Goal: Task Accomplishment & Management: Manage account settings

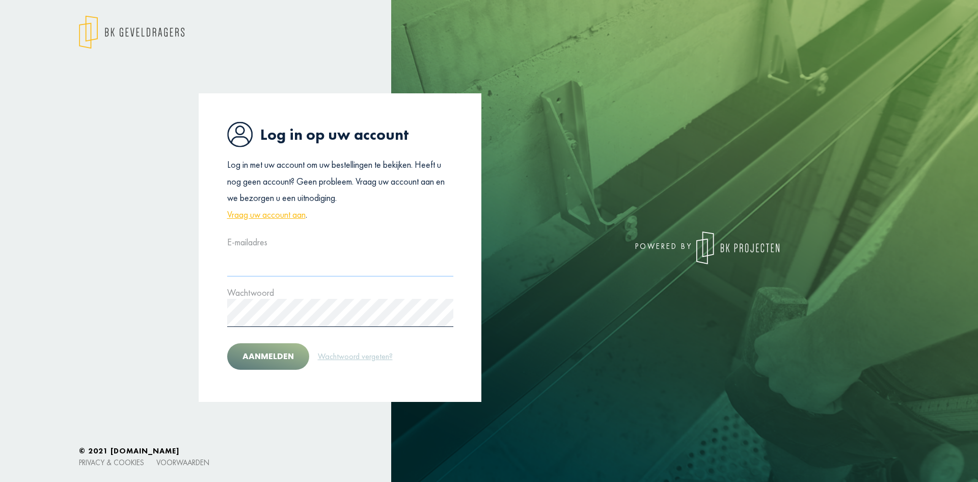
click at [289, 270] on input "text" at bounding box center [340, 262] width 226 height 28
type input "**********"
click at [290, 347] on button "Aanmelden" at bounding box center [268, 356] width 82 height 26
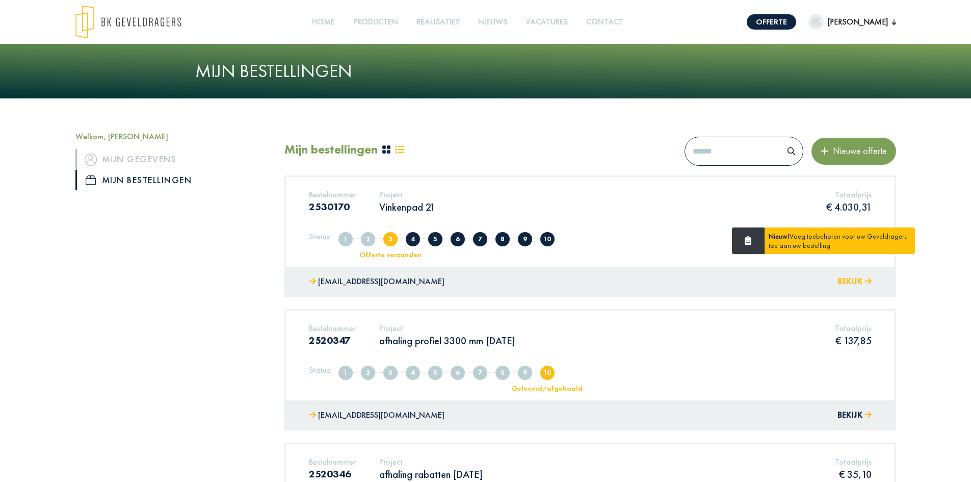
click at [857, 279] on button "Bekijk" at bounding box center [854, 281] width 34 height 15
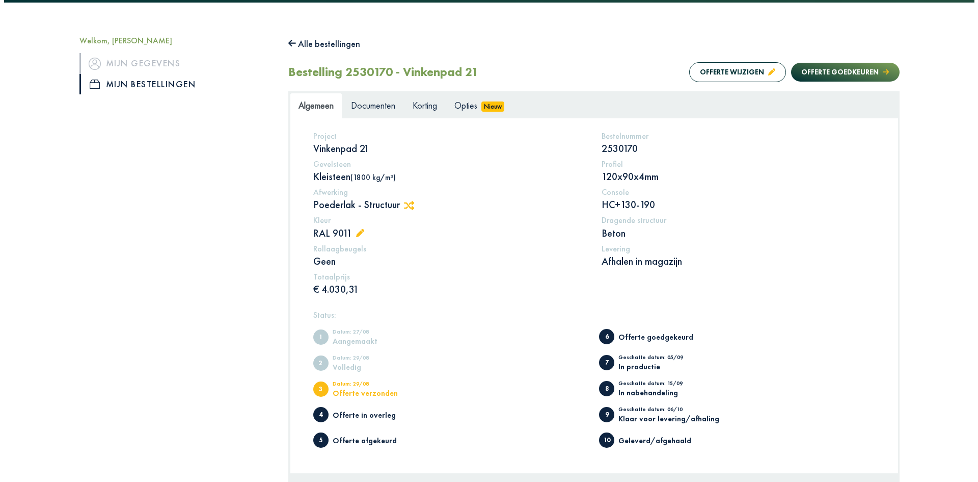
scroll to position [102, 0]
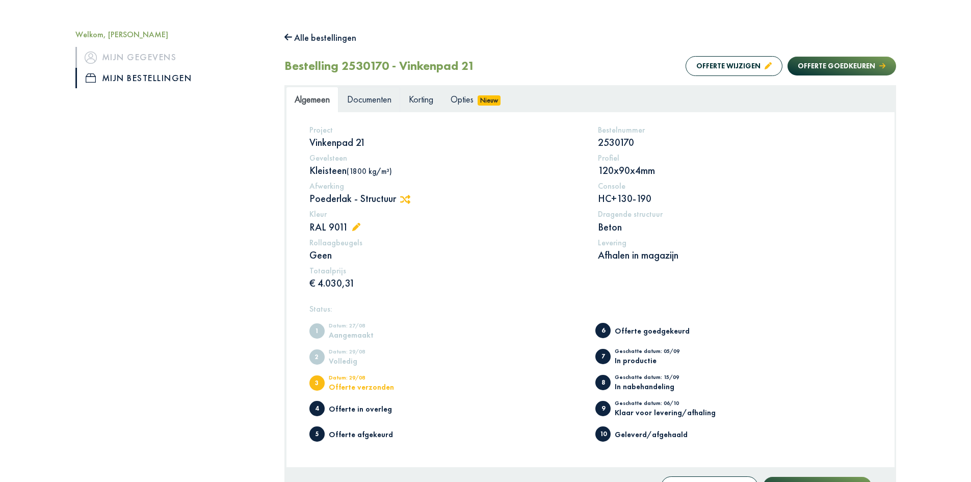
click at [380, 109] on link "Documenten" at bounding box center [369, 99] width 62 height 25
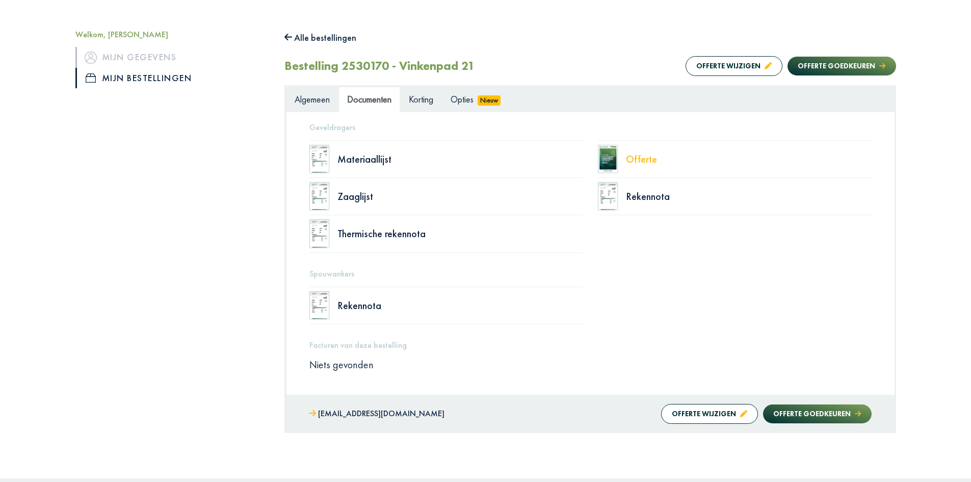
click at [644, 161] on div "Offerte" at bounding box center [749, 159] width 246 height 10
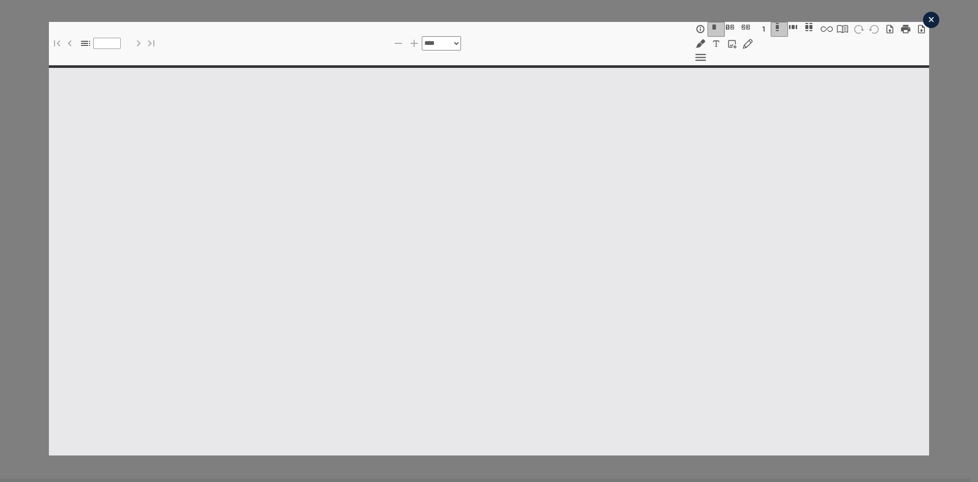
select select "******"
type input "*"
select select "****"
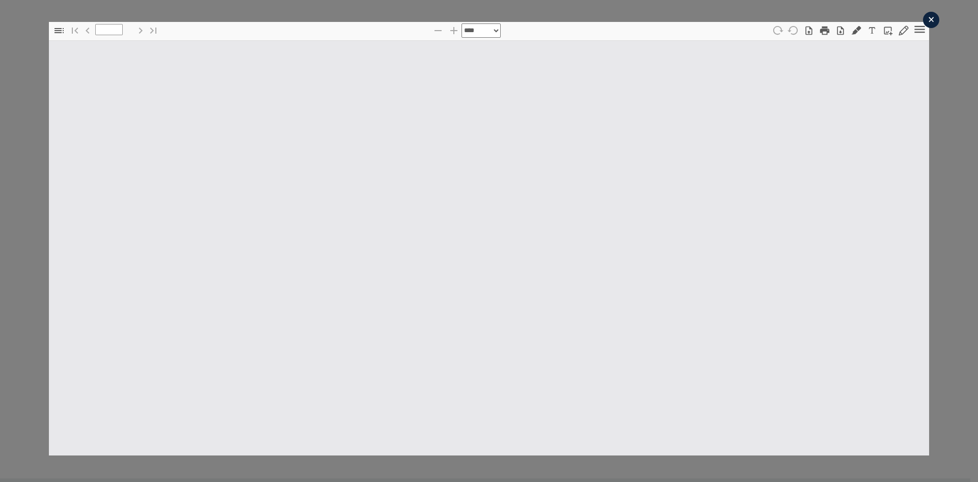
type input "*"
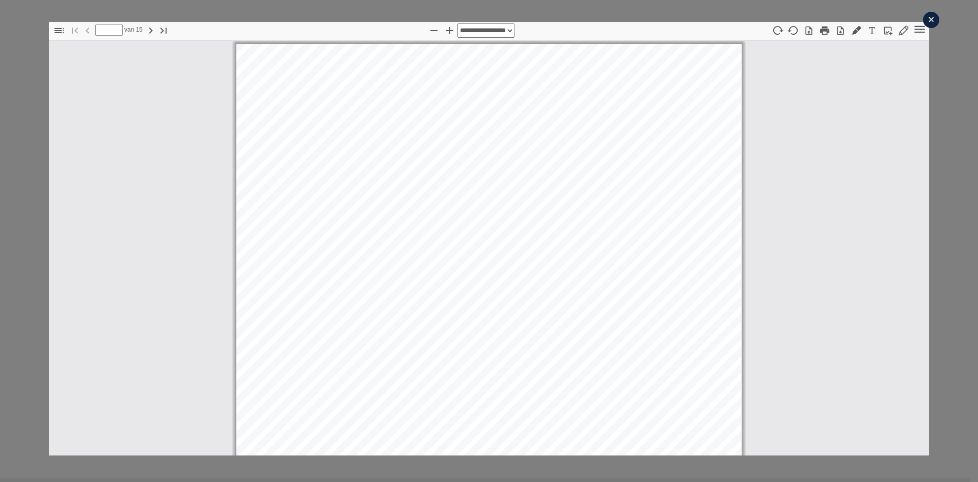
scroll to position [5, 0]
select select "****"
click at [836, 35] on icon "button" at bounding box center [841, 30] width 10 height 10
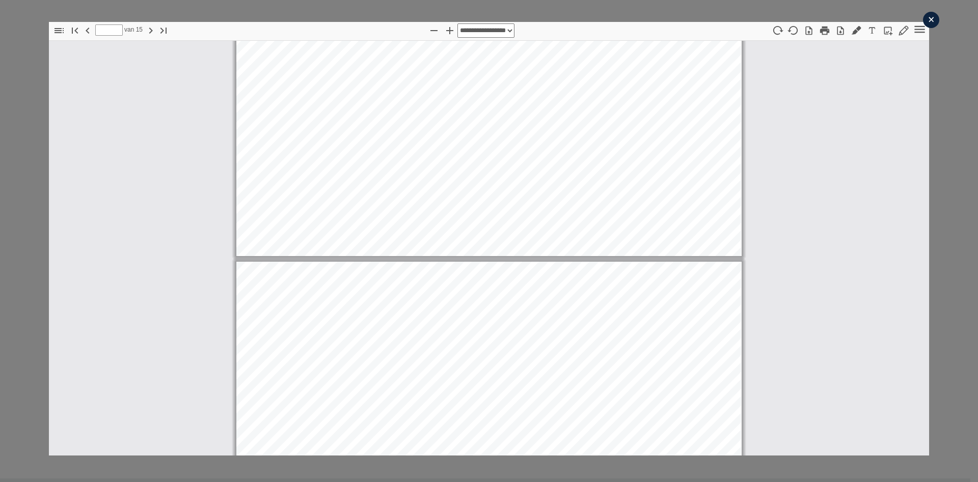
scroll to position [7139, 0]
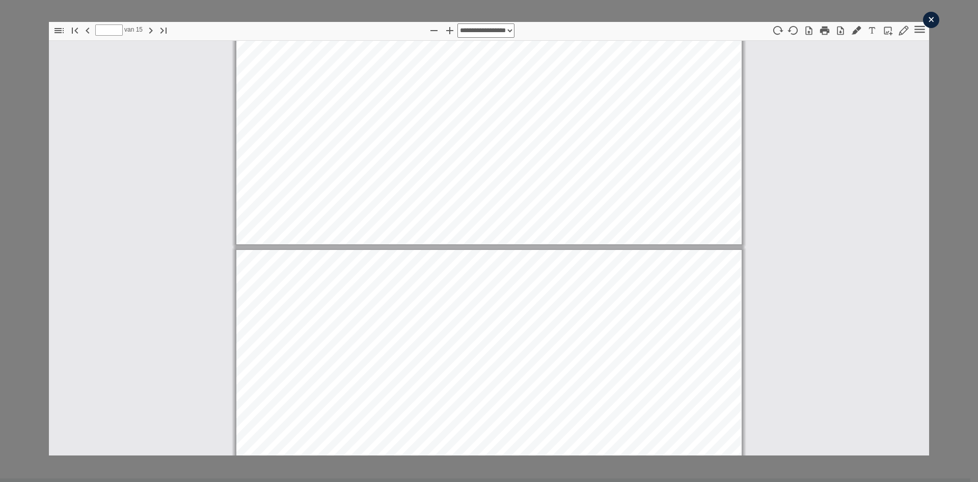
type input "**"
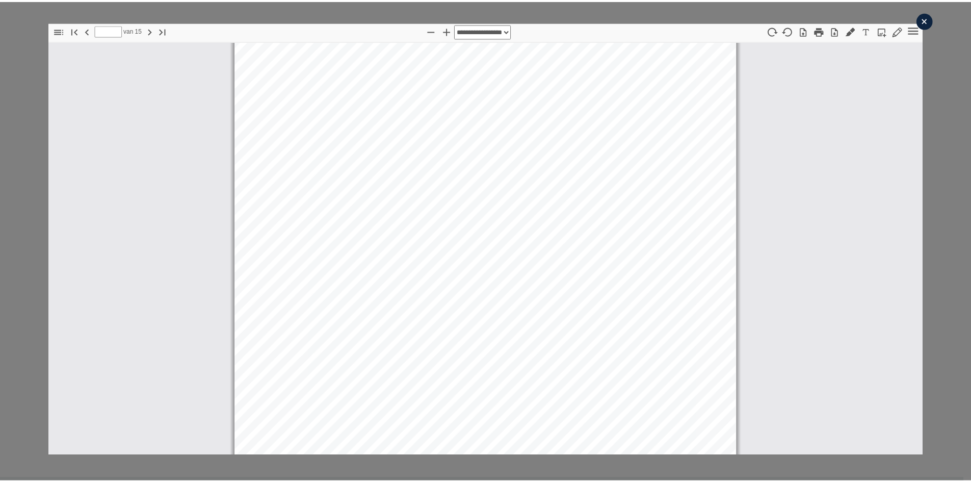
scroll to position [8035, 0]
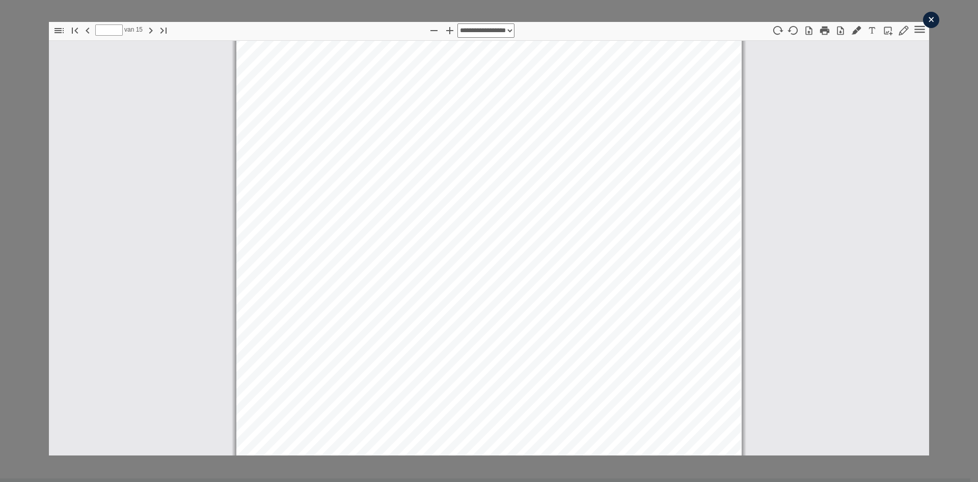
click at [924, 22] on div "×" at bounding box center [931, 20] width 16 height 16
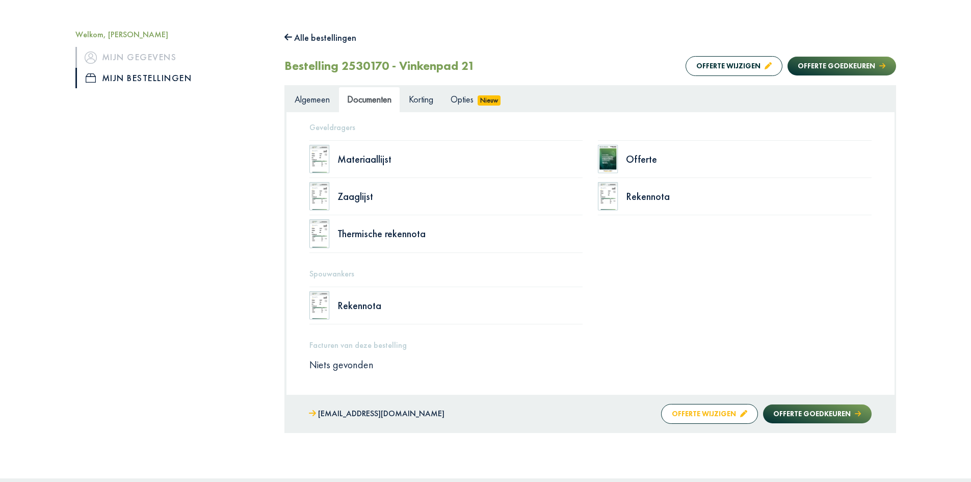
click at [715, 414] on button "Offerte wijzigen" at bounding box center [709, 414] width 97 height 20
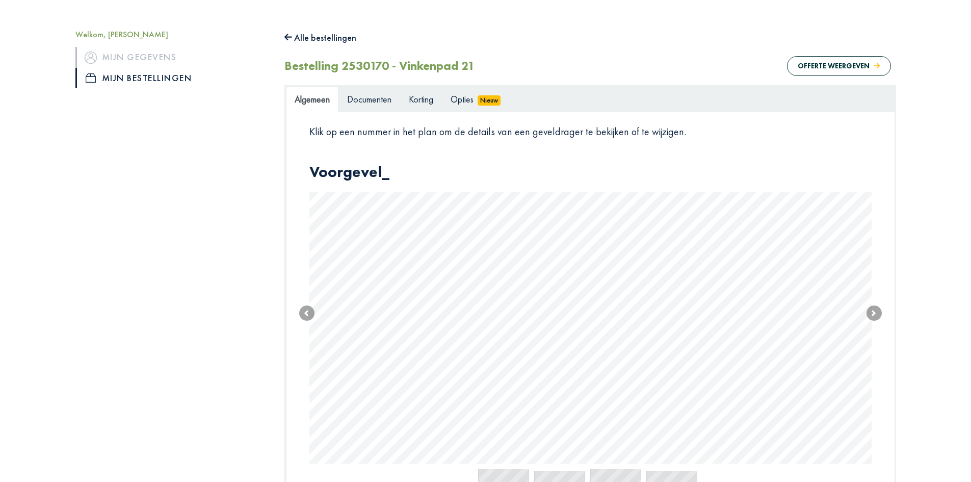
click at [401, 376] on body "Offerte [PERSON_NAME] Welkom, [PERSON_NAME] Mijn gegevens Mijn bestellingen Afm…" at bounding box center [485, 272] width 971 height 749
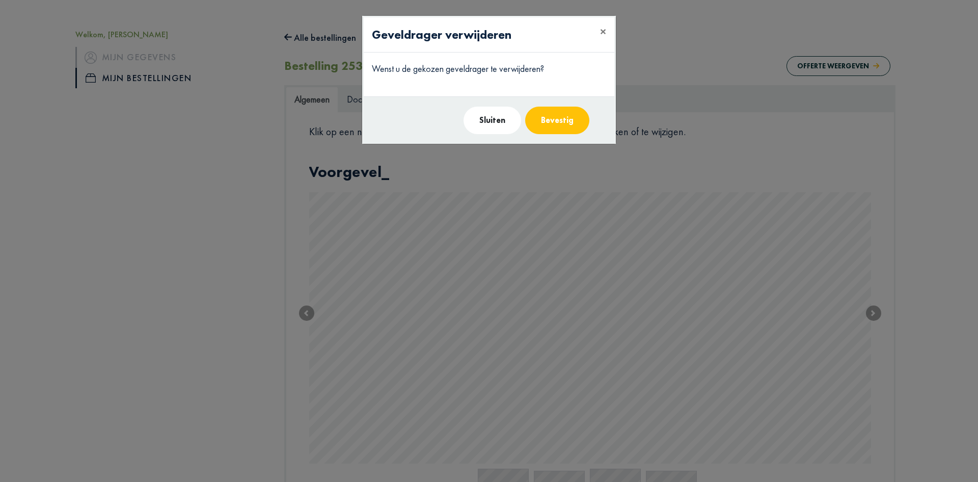
click at [575, 122] on button "Bevestig" at bounding box center [557, 121] width 64 height 28
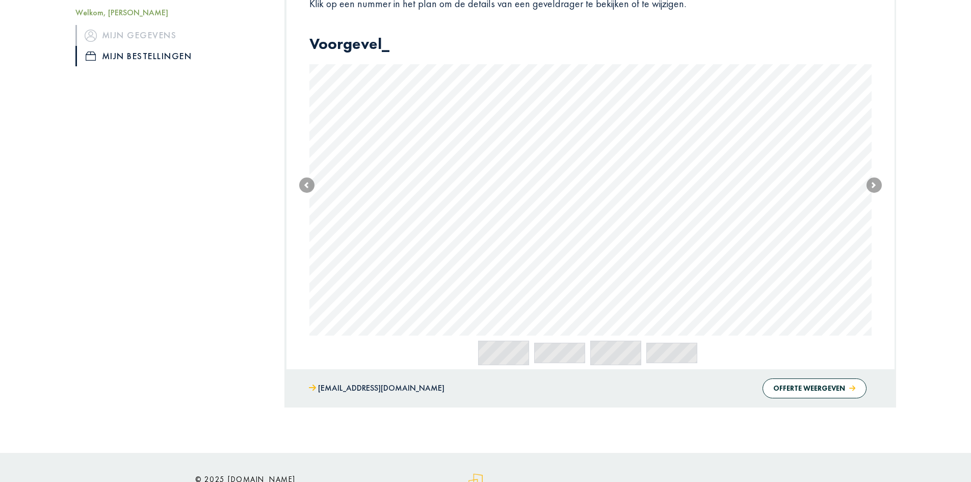
scroll to position [216, 0]
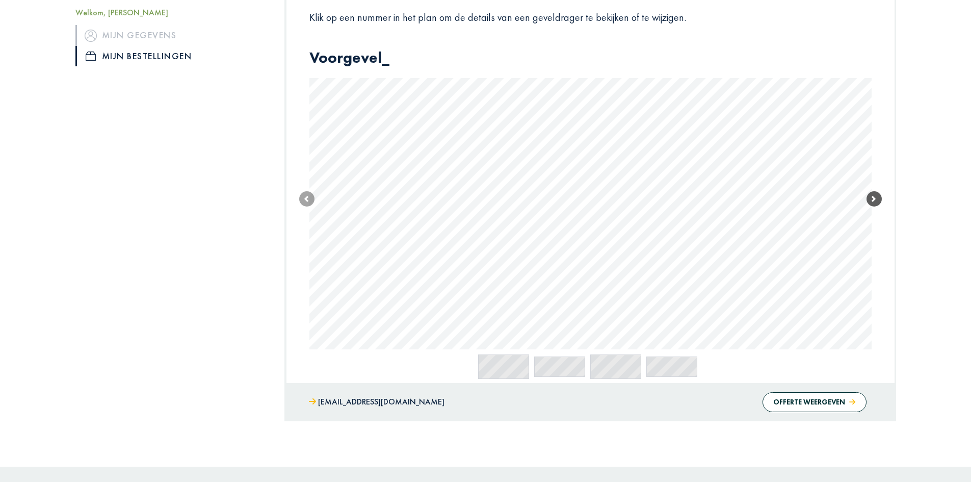
click at [872, 197] on span at bounding box center [873, 198] width 15 height 15
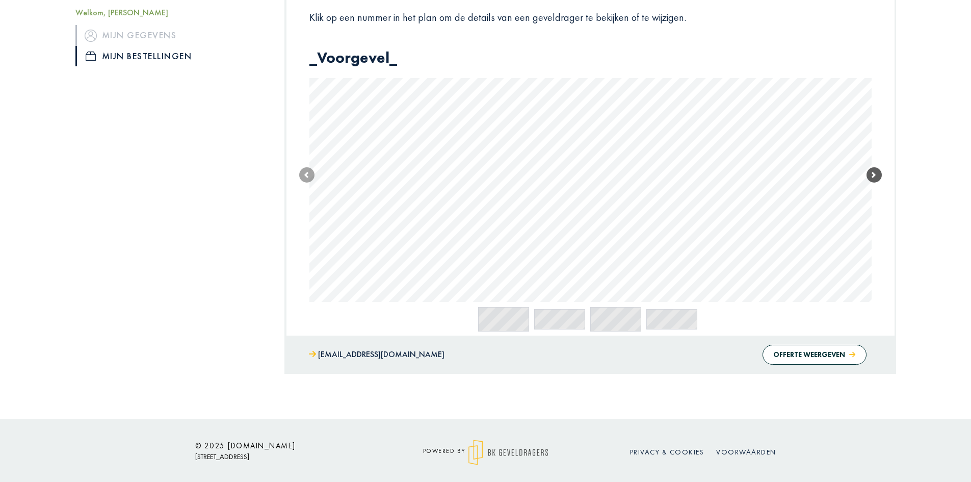
click at [872, 197] on link "Next" at bounding box center [873, 174] width 15 height 253
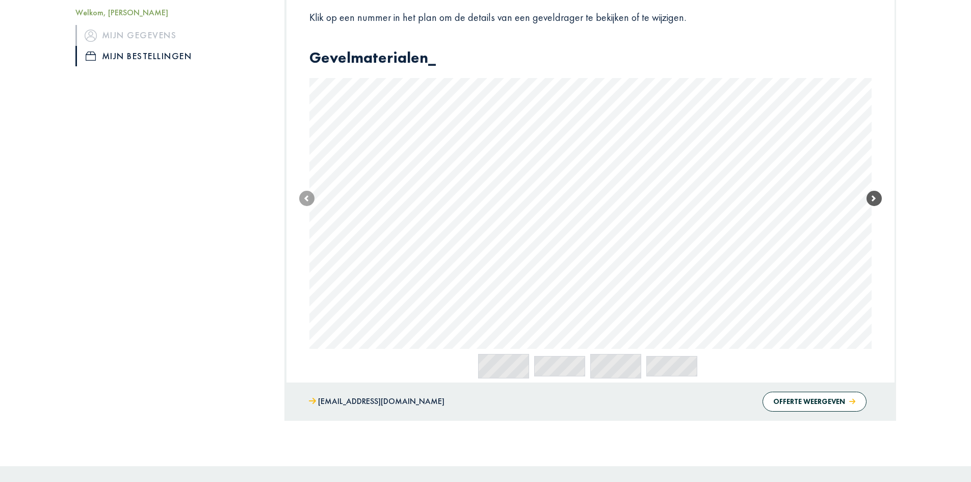
click at [872, 197] on span at bounding box center [873, 198] width 15 height 15
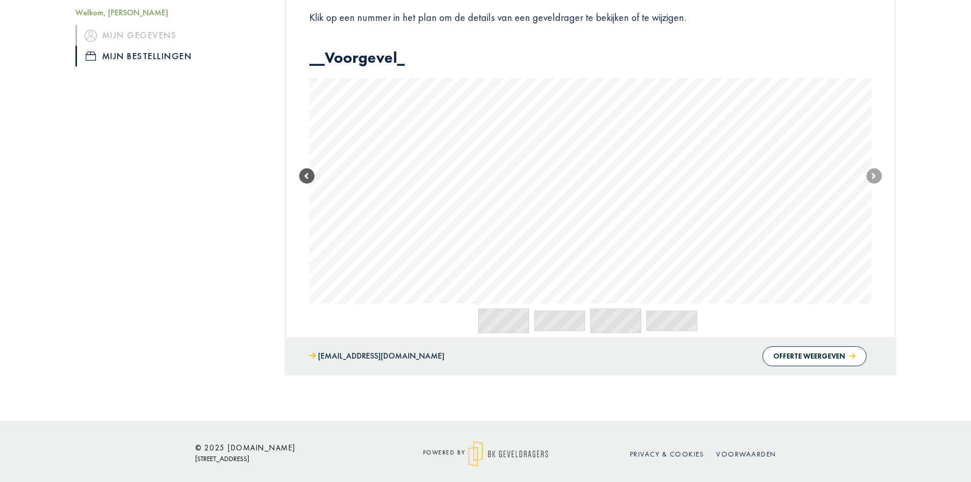
click at [304, 173] on span at bounding box center [306, 175] width 15 height 15
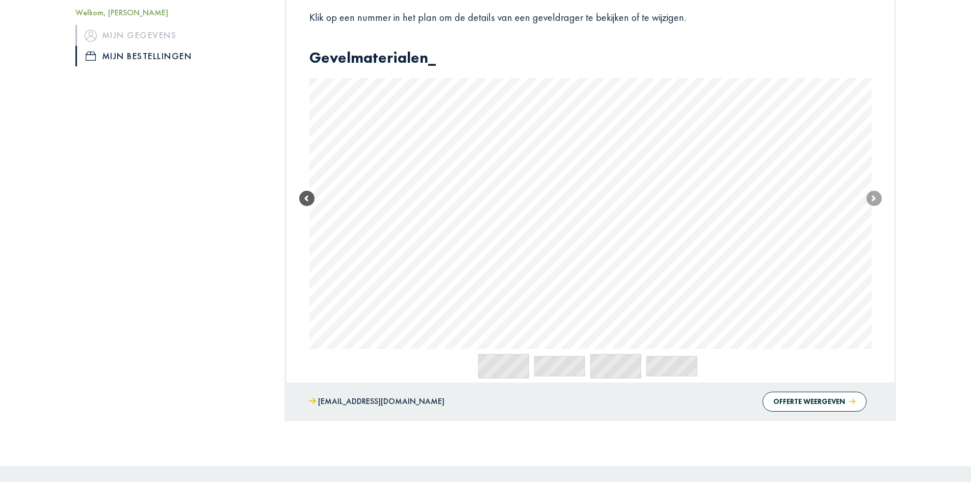
click at [822, 261] on body "Offerte [PERSON_NAME] Welkom, [PERSON_NAME] Mijn gegevens Mijn bestellingen Afm…" at bounding box center [485, 158] width 971 height 748
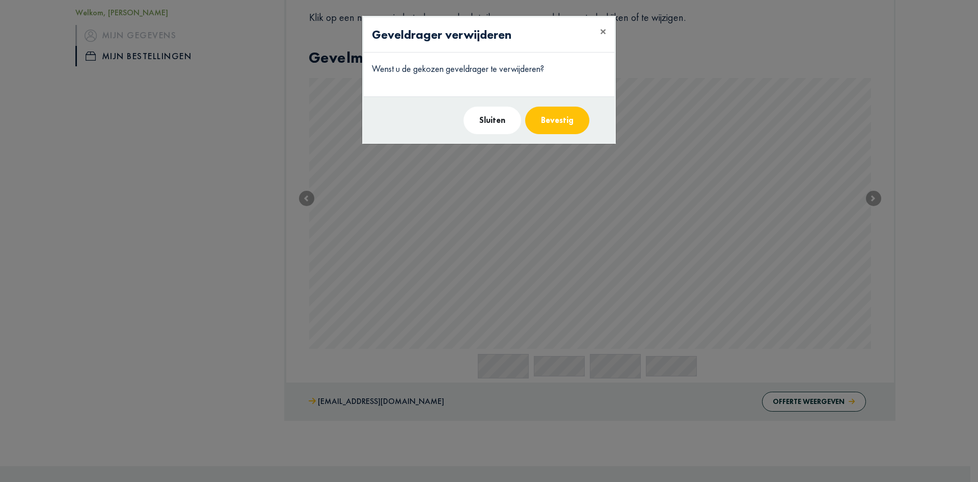
click at [549, 122] on button "Bevestig" at bounding box center [557, 121] width 64 height 28
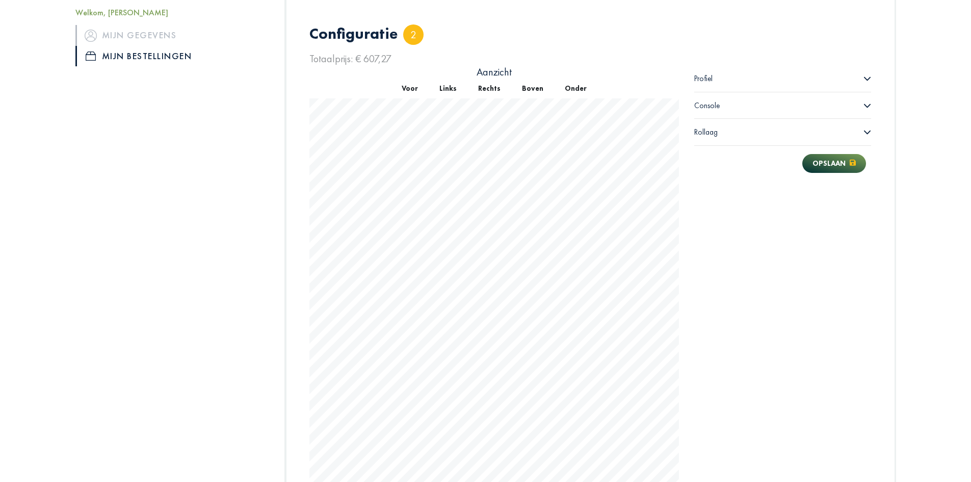
scroll to position [680, 0]
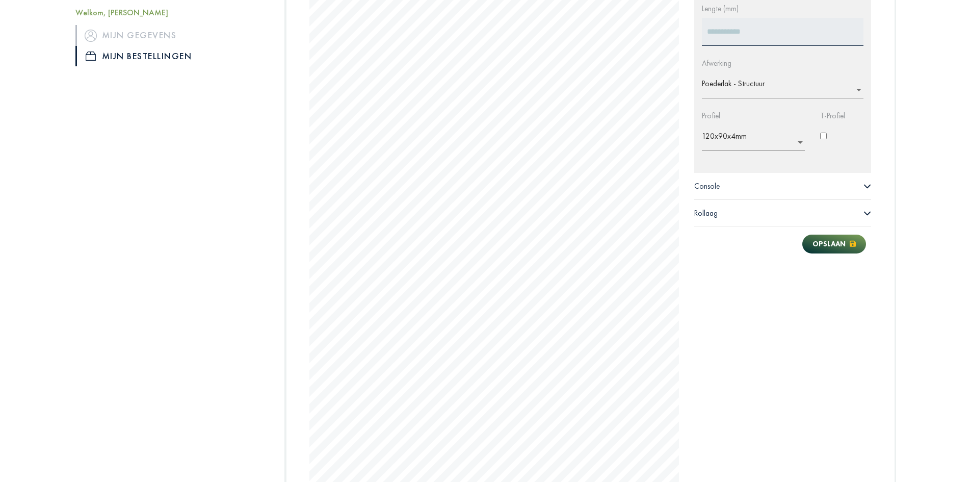
click at [714, 188] on span "Console" at bounding box center [706, 186] width 25 height 10
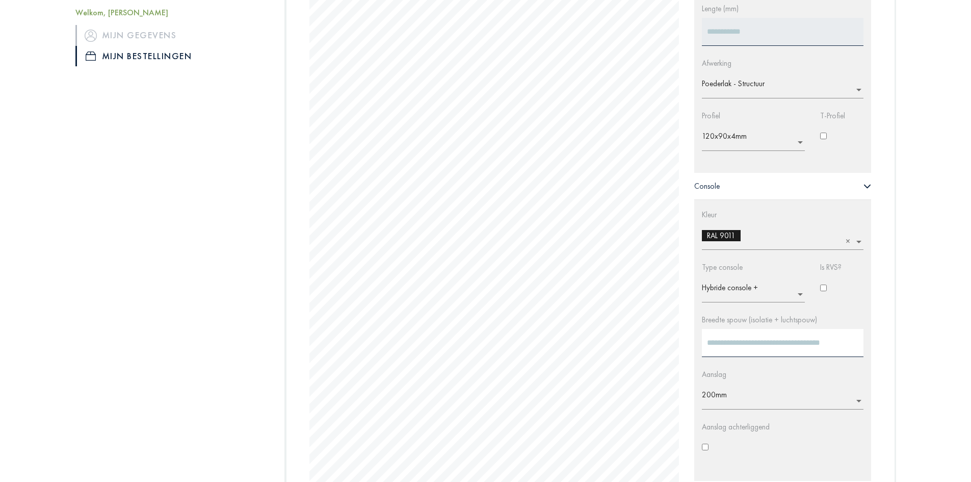
click at [714, 188] on span "Console" at bounding box center [706, 186] width 25 height 10
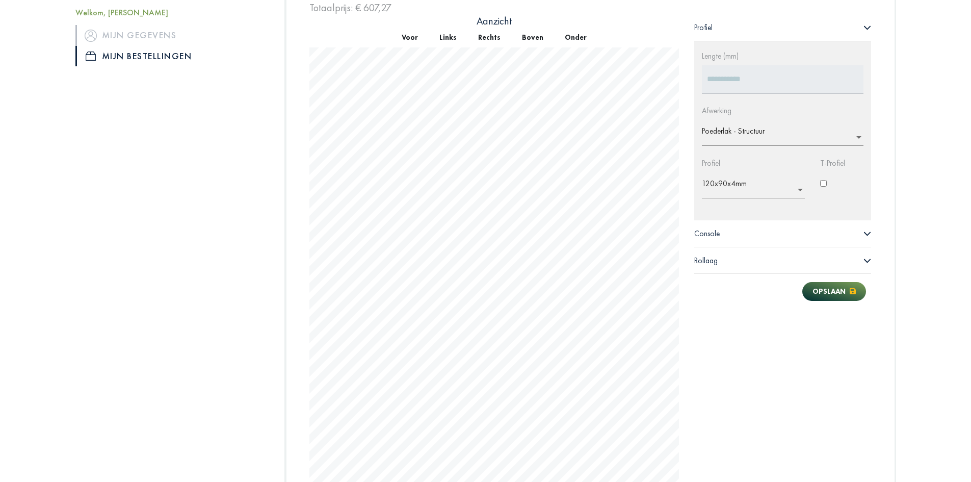
scroll to position [527, 0]
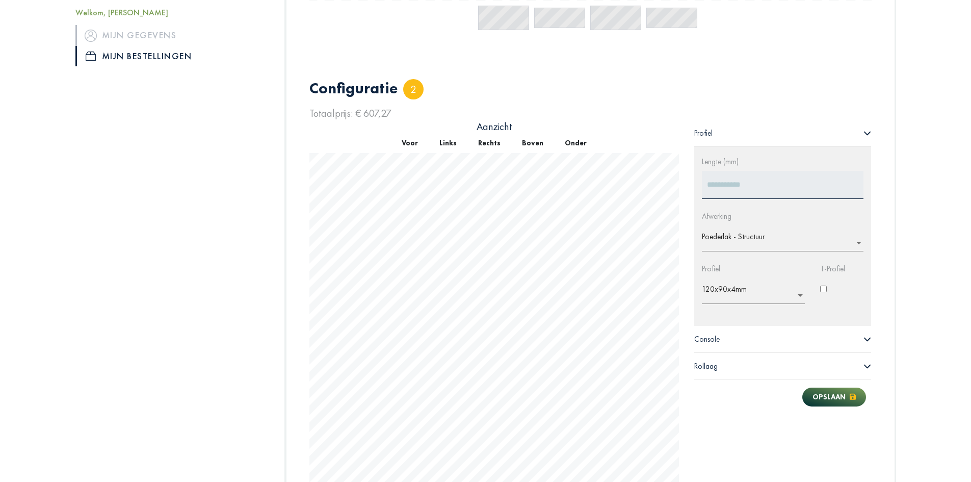
click at [416, 146] on button "Voor" at bounding box center [410, 143] width 38 height 20
click at [447, 144] on button "Links" at bounding box center [448, 143] width 39 height 20
click at [540, 146] on button "Boven" at bounding box center [532, 143] width 43 height 20
click at [583, 148] on button "Onder" at bounding box center [575, 143] width 43 height 20
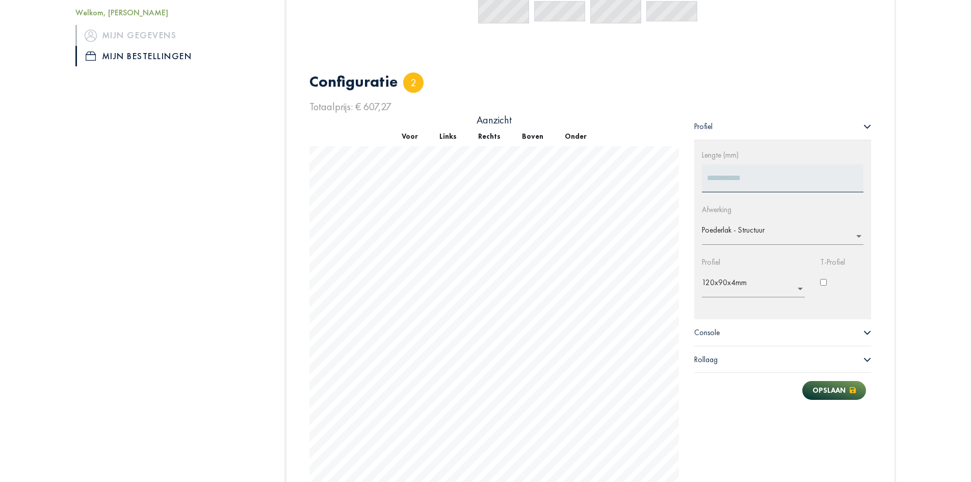
scroll to position [518, 0]
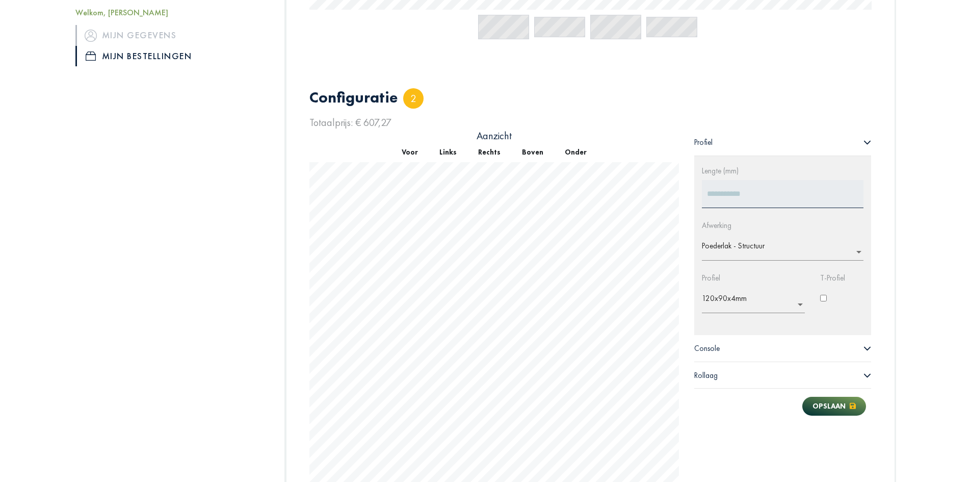
click at [780, 348] on div "Console" at bounding box center [782, 348] width 177 height 26
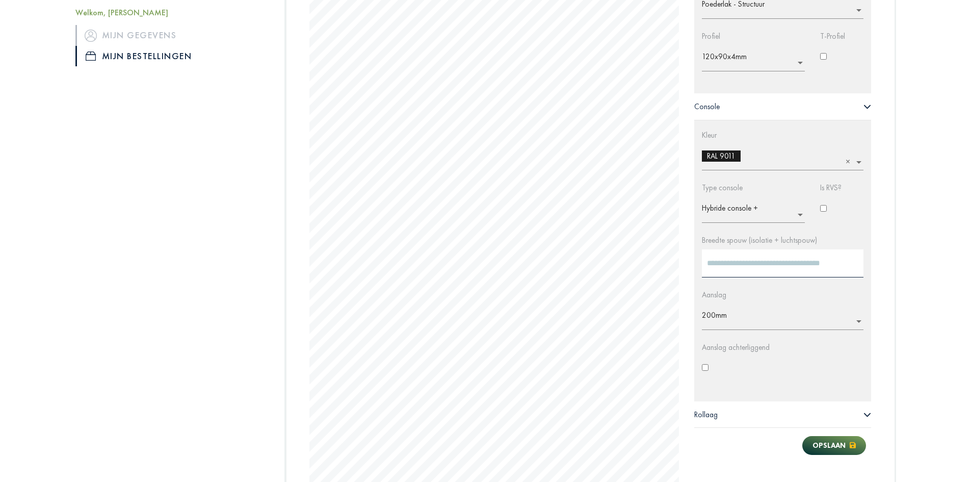
scroll to position [823, 0]
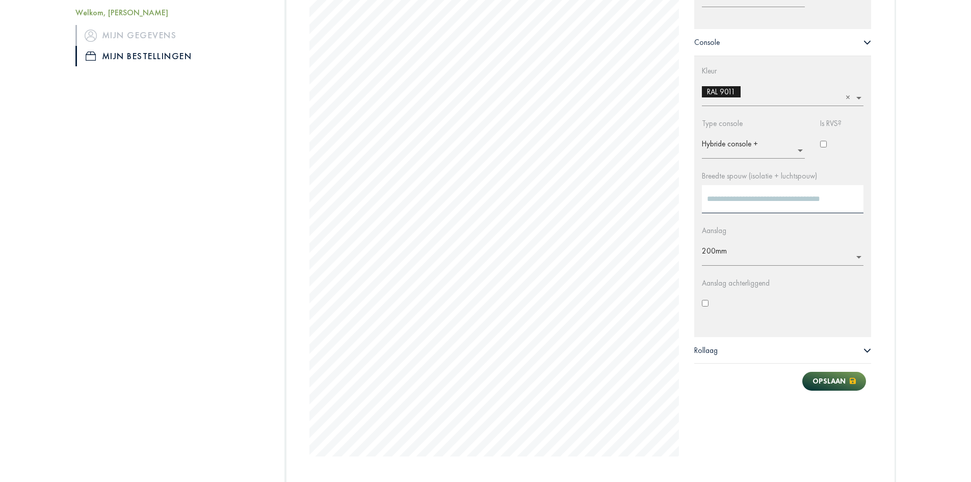
click at [736, 410] on div "Profiel Lengte (mm) **** Afwerking × Poederlak - Structuur Profiel × 120x90x4mm…" at bounding box center [782, 139] width 193 height 633
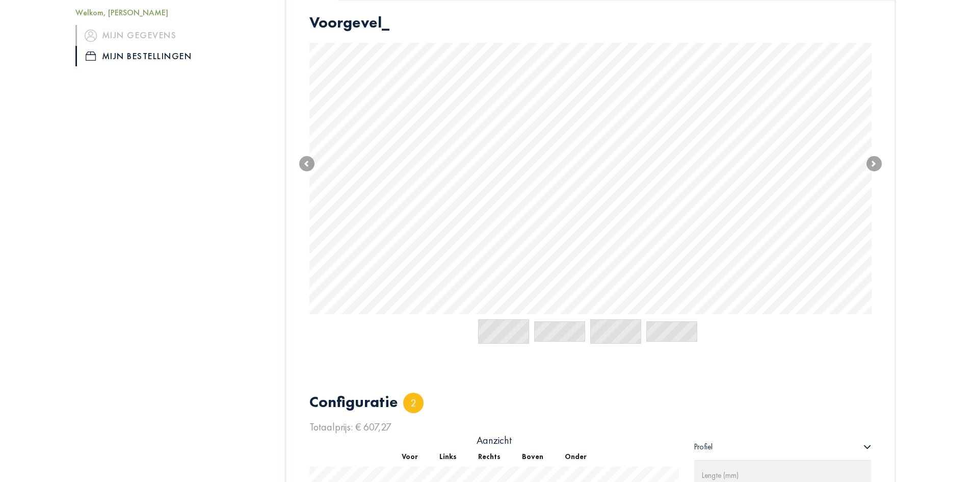
scroll to position [212, 0]
click at [876, 165] on span at bounding box center [873, 164] width 15 height 15
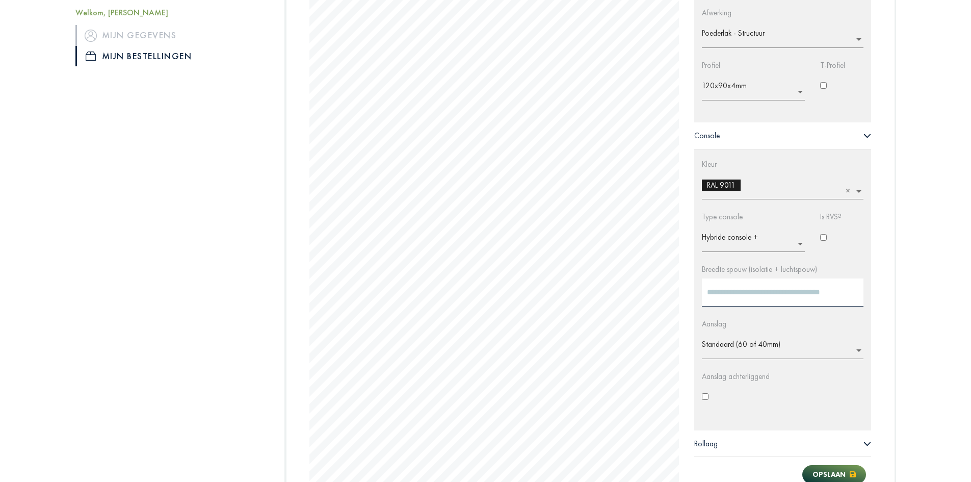
scroll to position [687, 0]
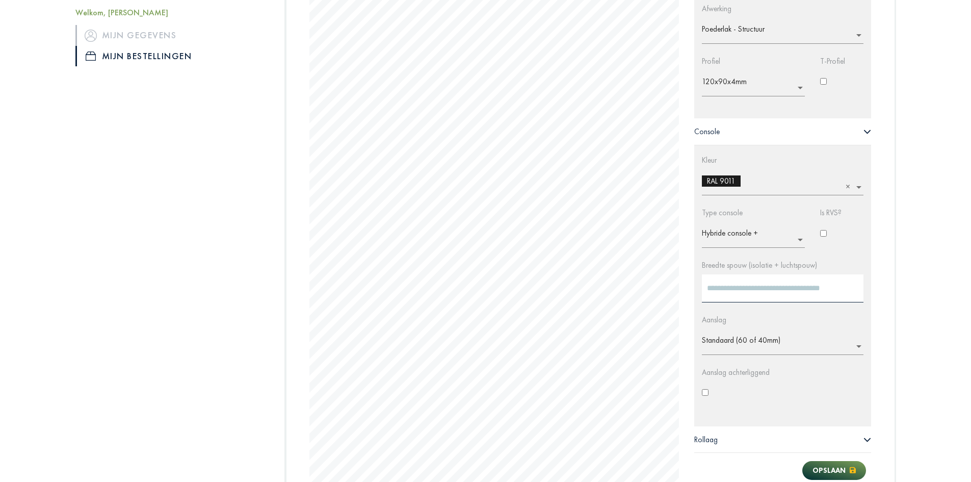
click at [854, 343] on span at bounding box center [858, 345] width 9 height 10
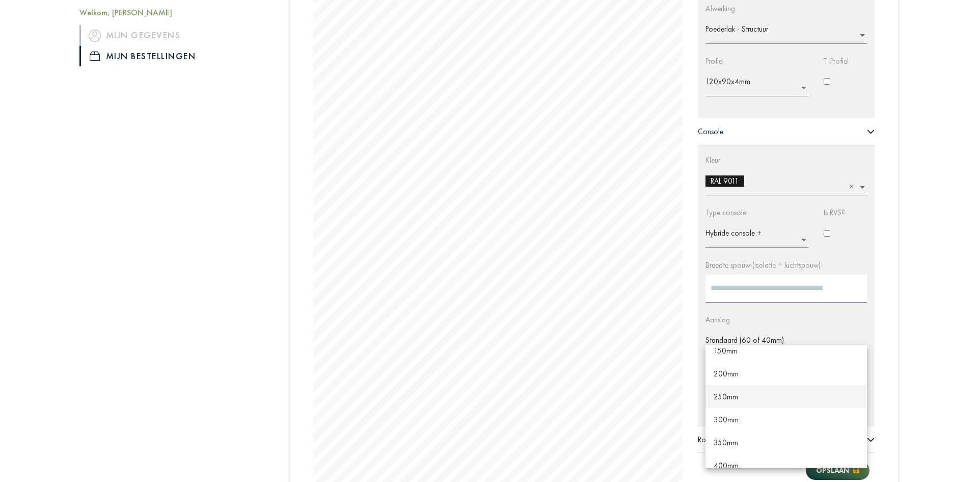
scroll to position [0, 0]
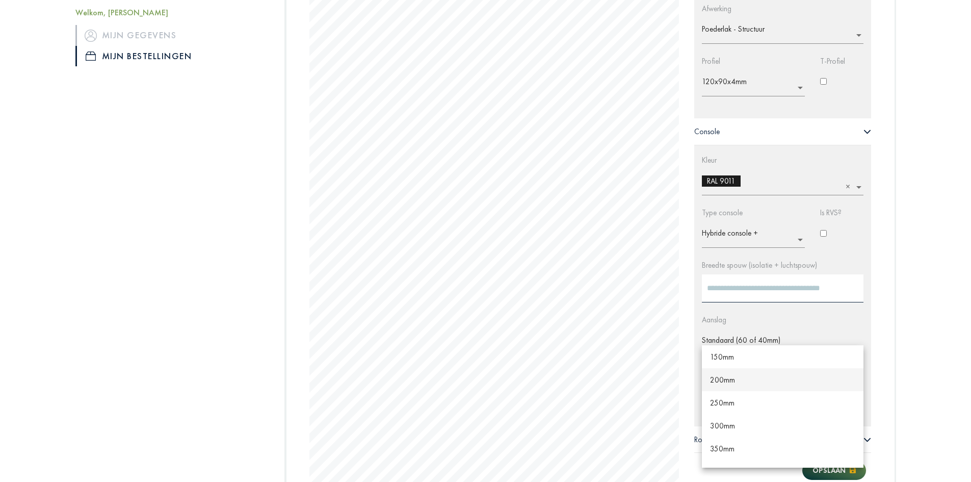
click at [730, 380] on span "200mm" at bounding box center [722, 380] width 25 height 10
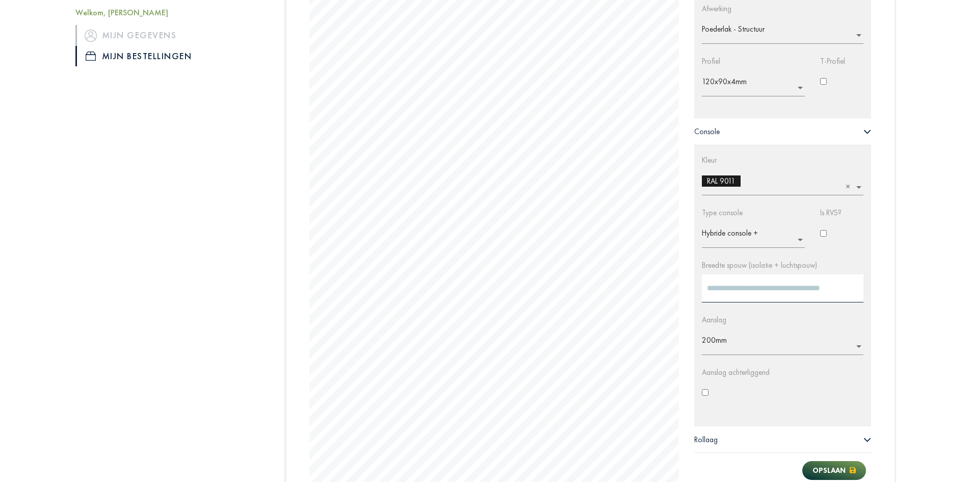
click at [916, 348] on div "Welkom, [PERSON_NAME] Mijn gegevens Mijn bestellingen Alle bestellingen Bestell…" at bounding box center [485, 17] width 971 height 1213
click at [847, 463] on button "Opslaan" at bounding box center [834, 470] width 64 height 19
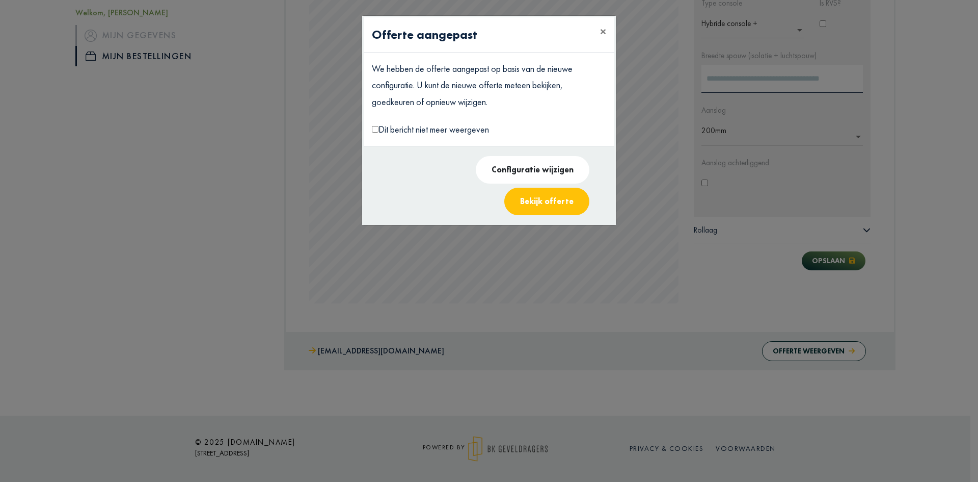
scroll to position [643, 0]
click at [606, 33] on button "×" at bounding box center [603, 31] width 22 height 29
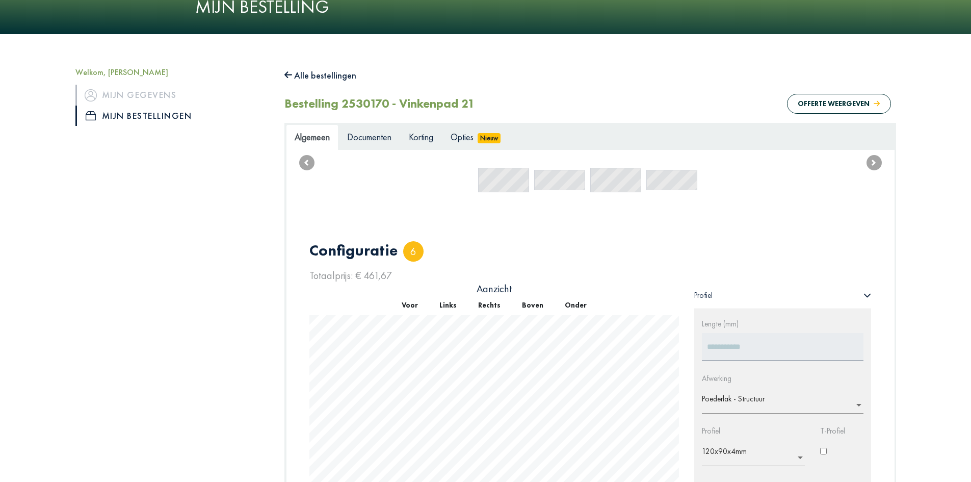
scroll to position [57, 0]
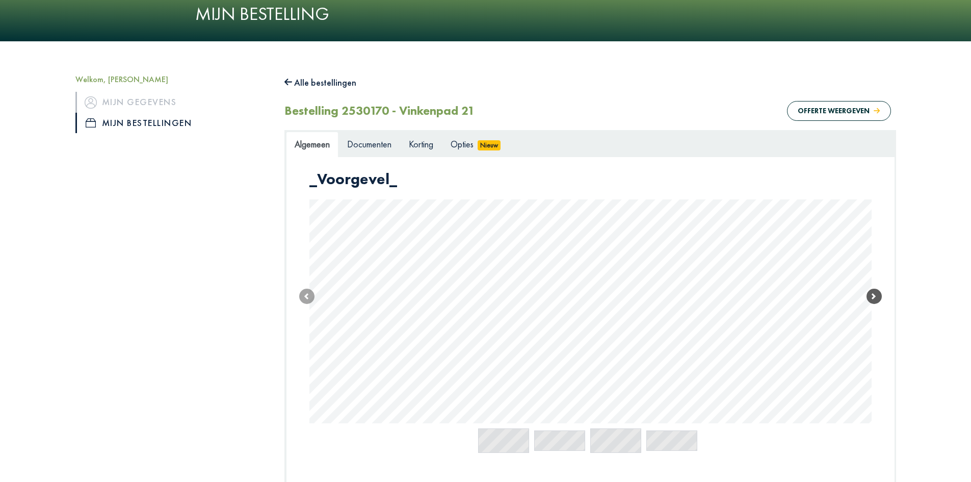
click at [876, 301] on span at bounding box center [873, 295] width 15 height 15
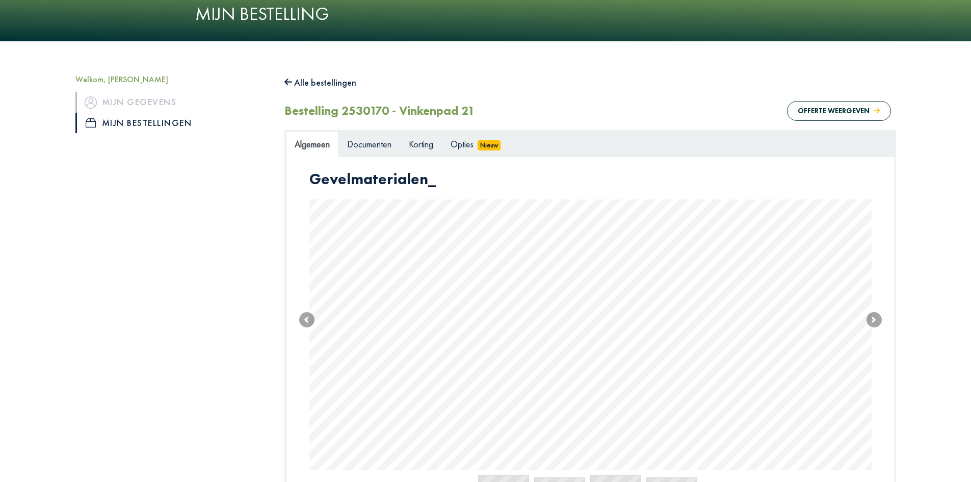
type input "****"
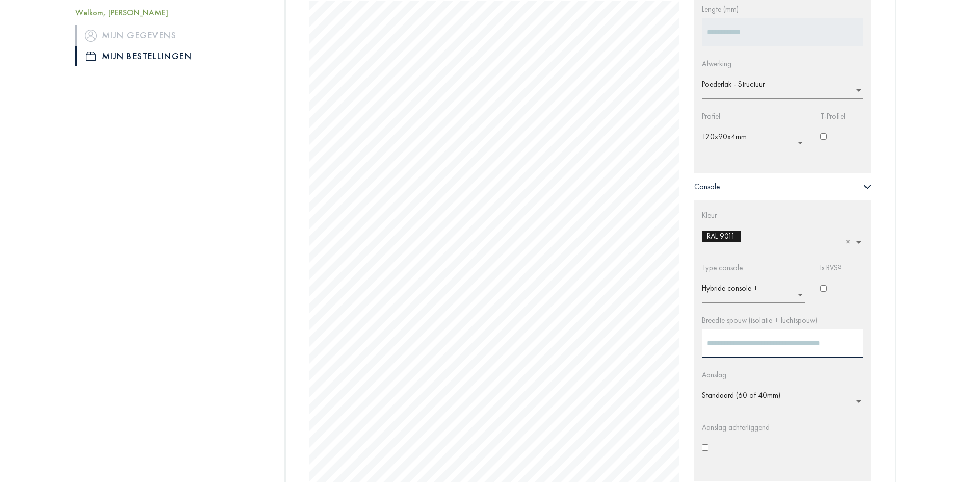
scroll to position [683, 0]
click at [830, 389] on input "text" at bounding box center [786, 394] width 168 height 16
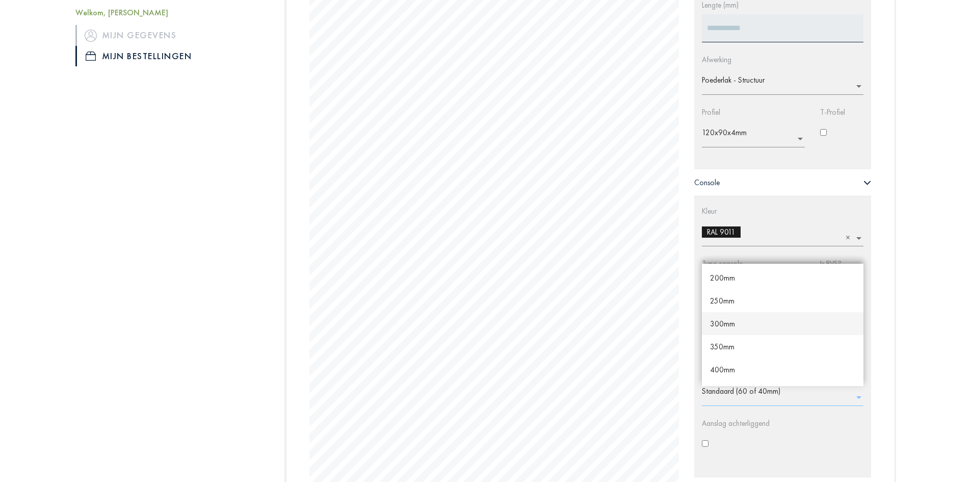
scroll to position [0, 0]
click at [739, 301] on div "200mm" at bounding box center [783, 297] width 162 height 23
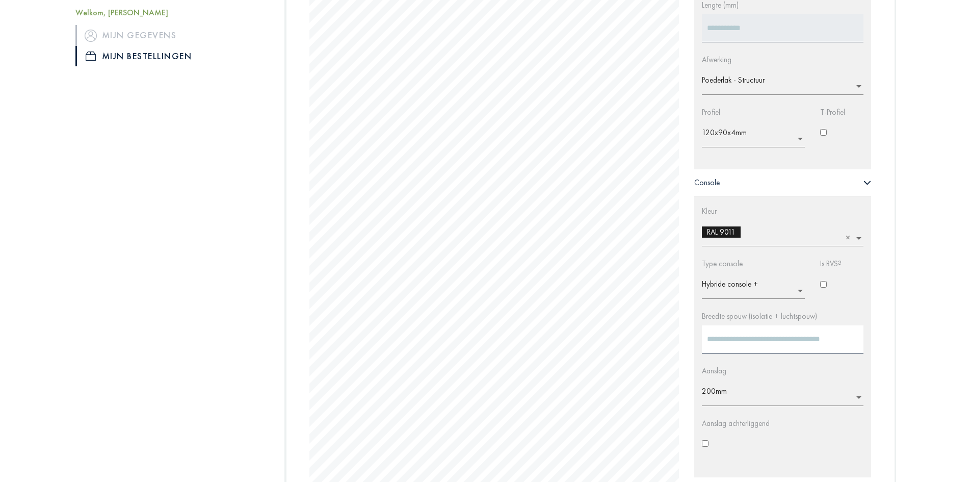
click at [912, 320] on div "Welkom, [PERSON_NAME] Mijn gegevens Mijn bestellingen Alle bestellingen Bestell…" at bounding box center [486, 46] width 856 height 1194
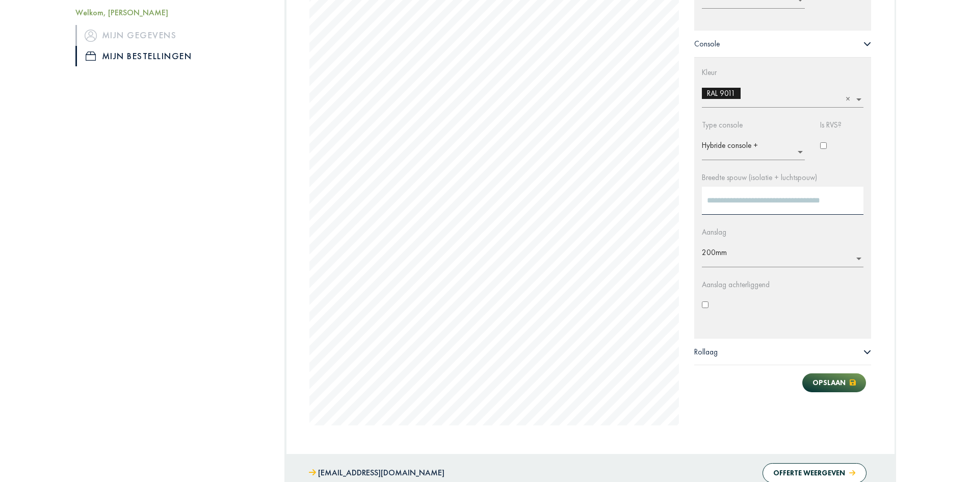
scroll to position [836, 0]
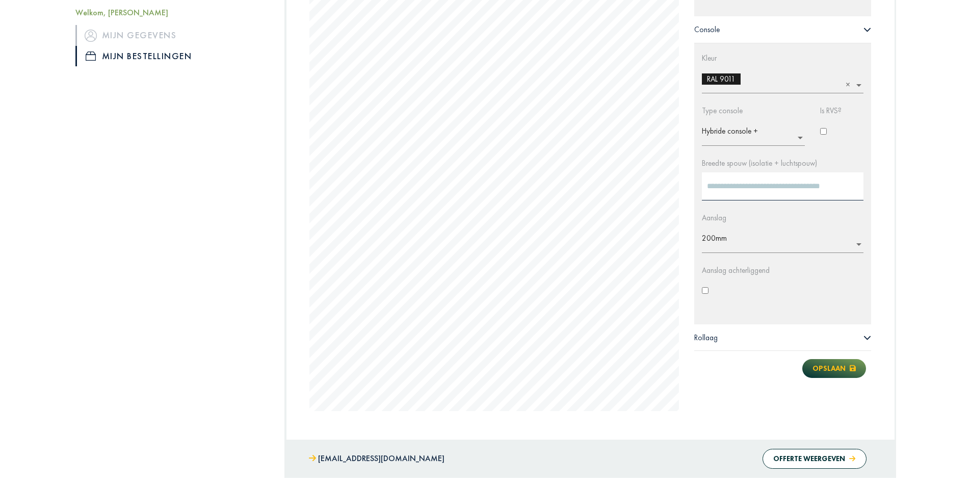
click at [835, 364] on button "Opslaan" at bounding box center [834, 368] width 64 height 19
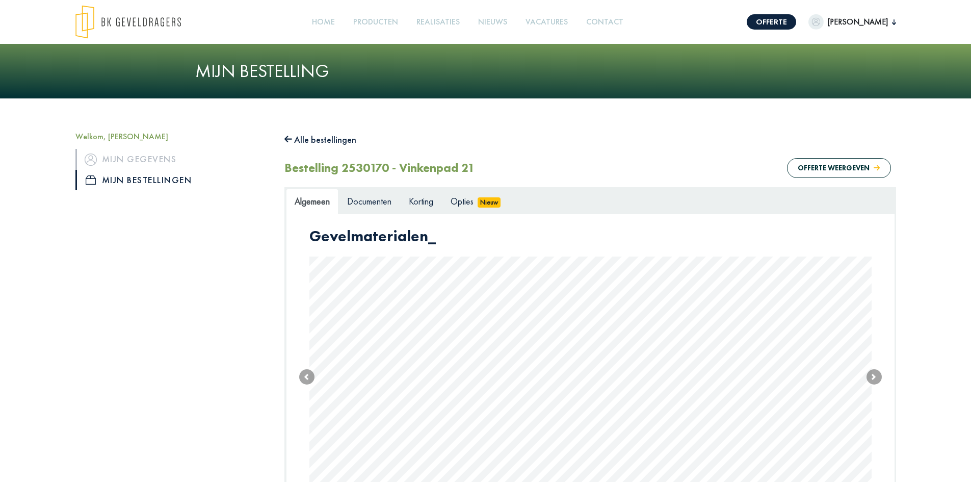
scroll to position [116, 0]
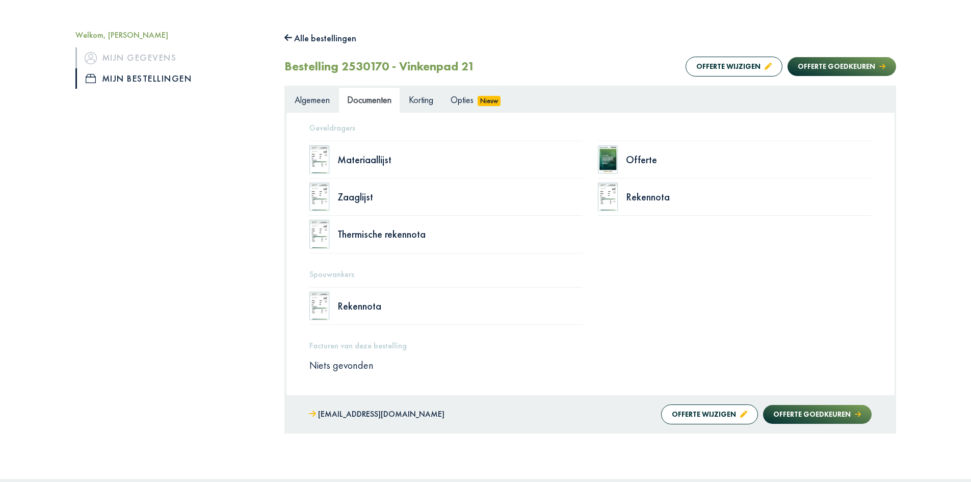
scroll to position [102, 0]
click at [369, 415] on link "[EMAIL_ADDRESS][DOMAIN_NAME]" at bounding box center [377, 413] width 136 height 15
drag, startPoint x: 955, startPoint y: 214, endPoint x: 971, endPoint y: 217, distance: 15.7
click at [966, 214] on div "Welkom, Nick Vermeiren Mijn gegevens Mijn bestellingen Alle bestellingen Bestel…" at bounding box center [485, 237] width 971 height 482
click at [314, 101] on span "Algemeen" at bounding box center [312, 99] width 35 height 12
